Goal: Information Seeking & Learning: Learn about a topic

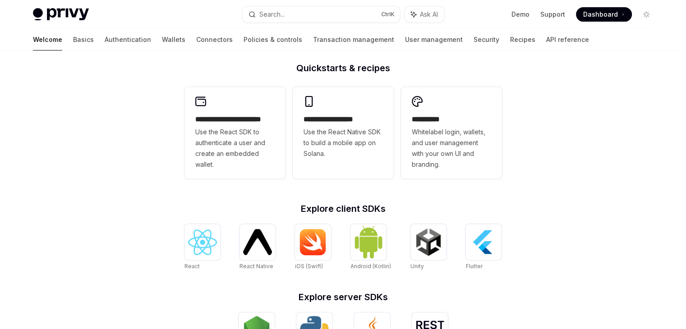
scroll to position [220, 0]
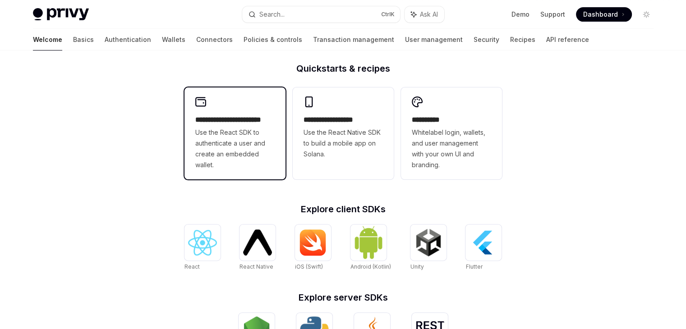
click at [224, 143] on span "Use the React SDK to authenticate a user and create an embedded wallet." at bounding box center [234, 148] width 79 height 43
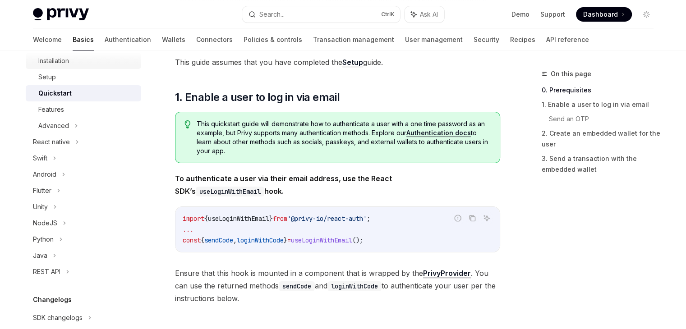
scroll to position [138, 0]
click at [95, 220] on div "NodeJS" at bounding box center [84, 224] width 116 height 16
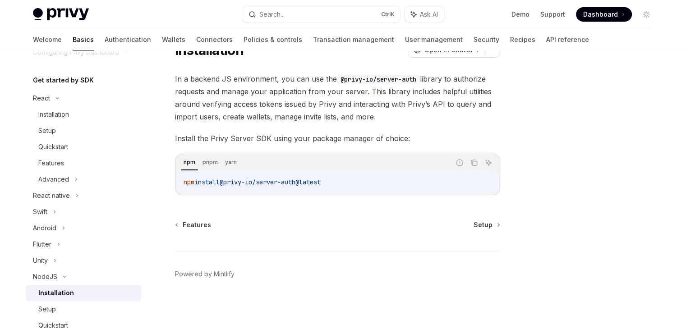
scroll to position [84, 0]
click at [104, 121] on link "Installation" at bounding box center [84, 115] width 116 height 16
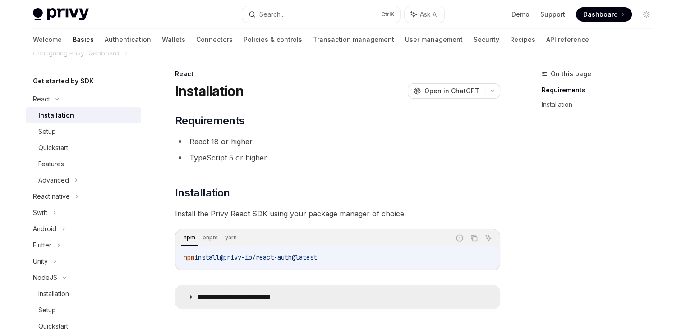
click at [216, 298] on p "**********" at bounding box center [248, 297] width 102 height 9
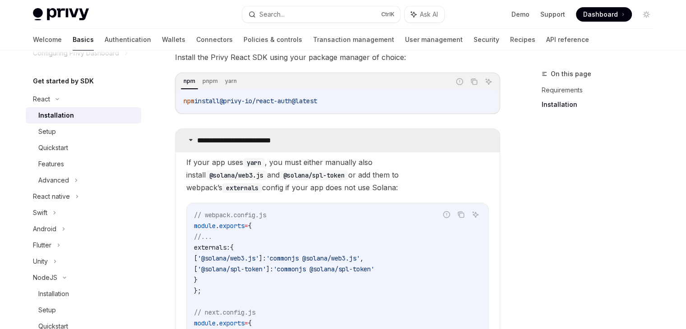
click at [199, 134] on summary "**********" at bounding box center [338, 140] width 324 height 23
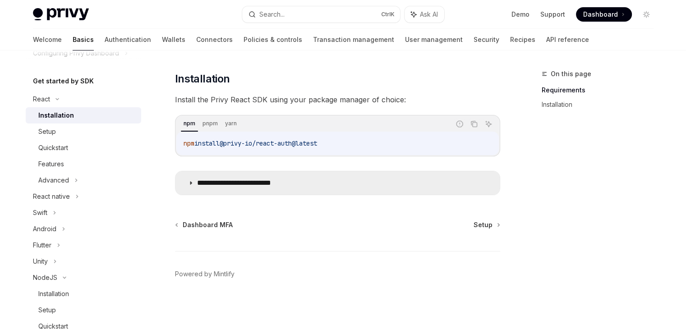
scroll to position [114, 0]
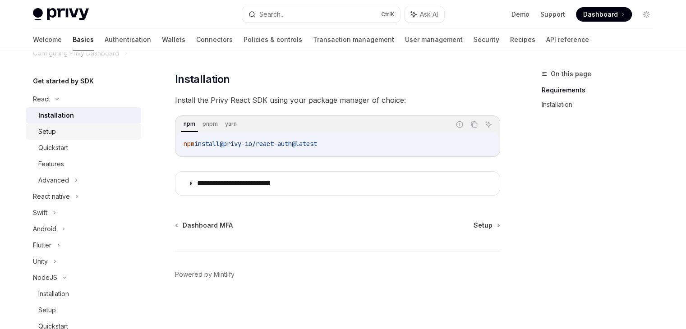
click at [79, 132] on div "Setup" at bounding box center [86, 131] width 97 height 11
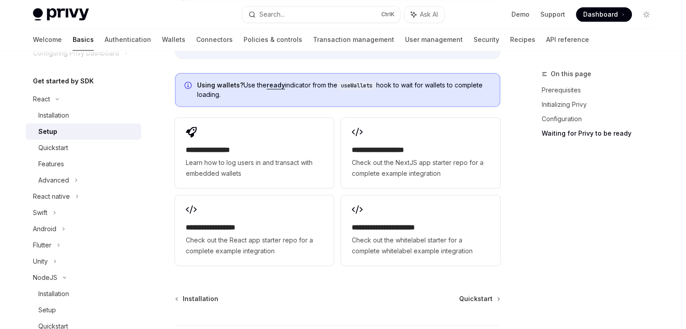
scroll to position [1151, 0]
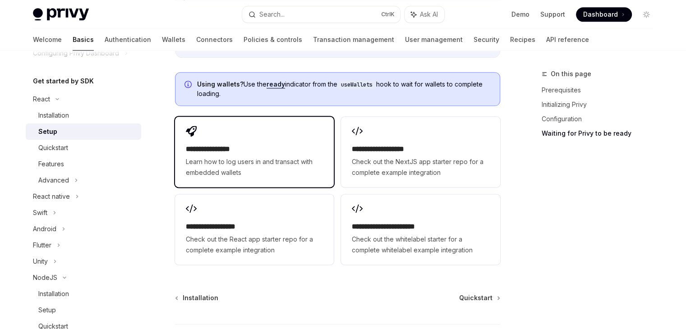
click at [211, 166] on span "Learn how to log users in and transact with embedded wallets" at bounding box center [254, 168] width 137 height 22
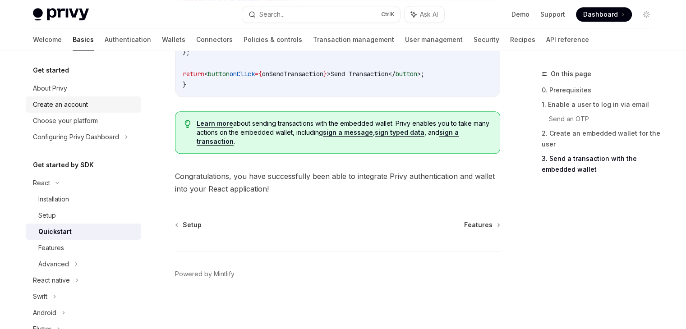
click at [73, 102] on div "Create an account" at bounding box center [60, 104] width 55 height 11
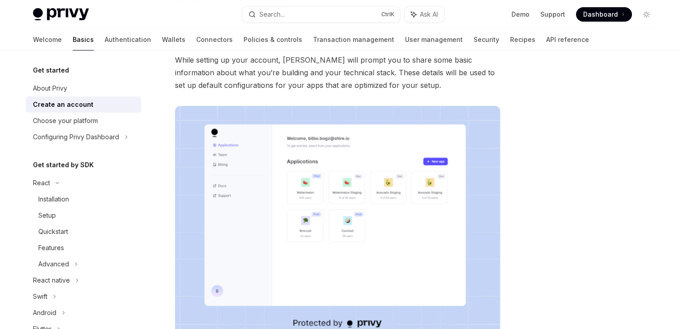
scroll to position [93, 0]
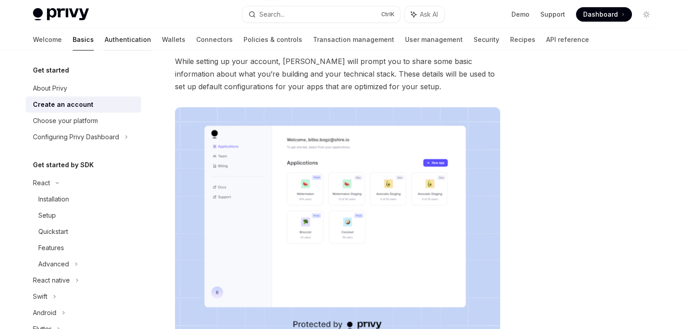
click at [105, 40] on link "Authentication" at bounding box center [128, 40] width 46 height 22
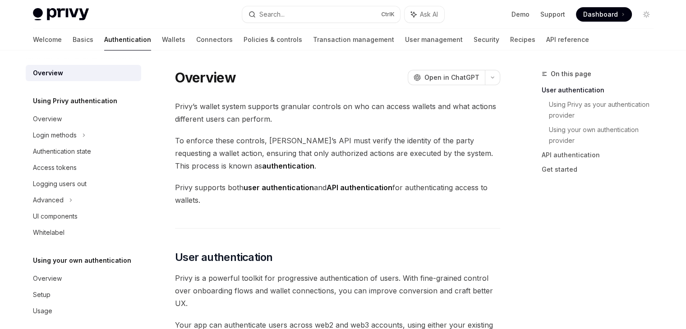
click at [119, 49] on div "Welcome Basics Authentication Wallets Connectors Policies & controls Transactio…" at bounding box center [311, 40] width 556 height 22
click at [162, 42] on link "Wallets" at bounding box center [173, 40] width 23 height 22
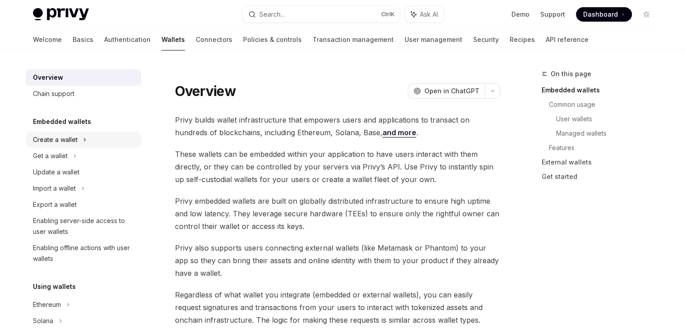
click at [127, 141] on div "Create a wallet" at bounding box center [84, 140] width 116 height 16
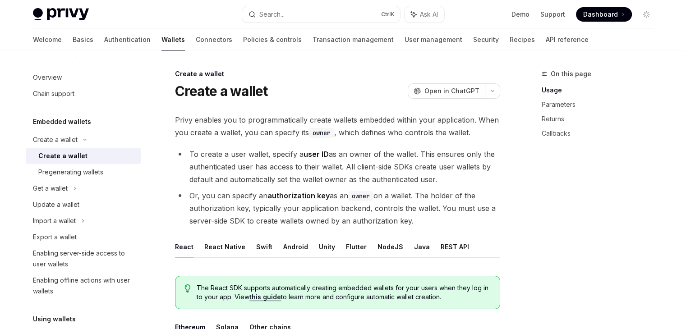
click at [56, 20] on div "Privy Docs home page Search... Ctrl K Ask AI Demo Support Dashboard Dashboard S…" at bounding box center [343, 14] width 621 height 29
click at [75, 15] on img at bounding box center [61, 14] width 56 height 13
type textarea "*"
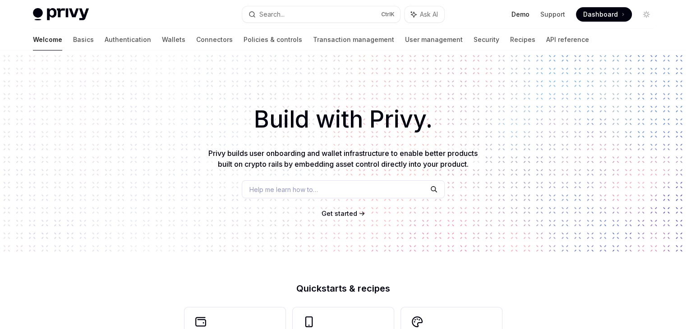
click at [522, 17] on link "Demo" at bounding box center [521, 14] width 18 height 9
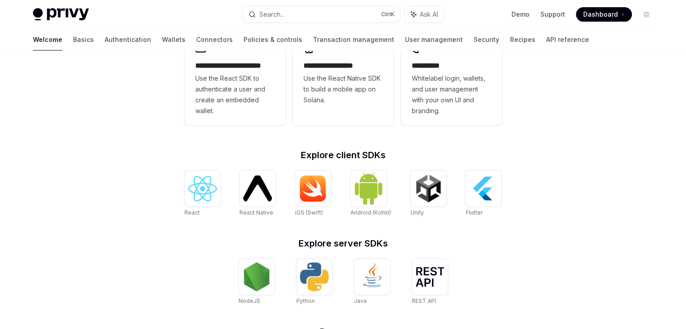
scroll to position [276, 0]
